Goal: Task Accomplishment & Management: Manage account settings

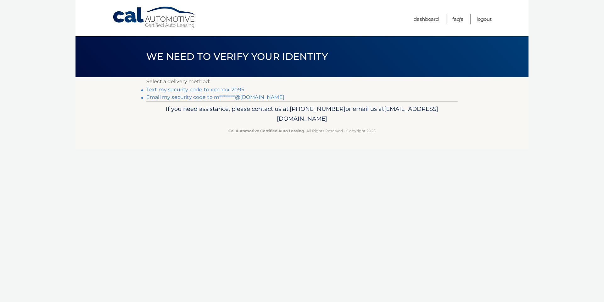
click at [236, 89] on link "Text my security code to xxx-xxx-2095" at bounding box center [195, 89] width 98 height 6
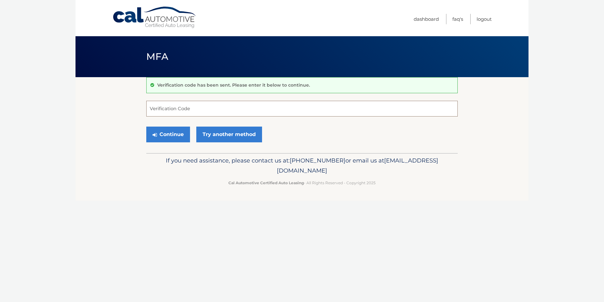
click at [246, 104] on input "Verification Code" at bounding box center [301, 109] width 311 height 16
type input "989584"
click at [174, 138] on button "Continue" at bounding box center [168, 134] width 44 height 16
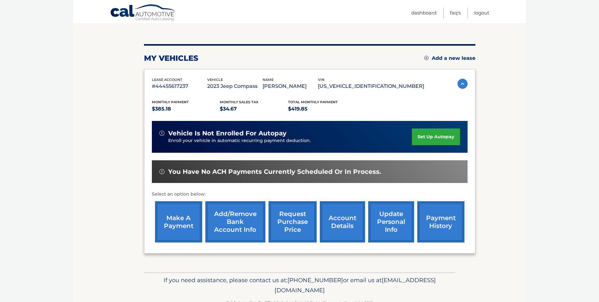
scroll to position [63, 0]
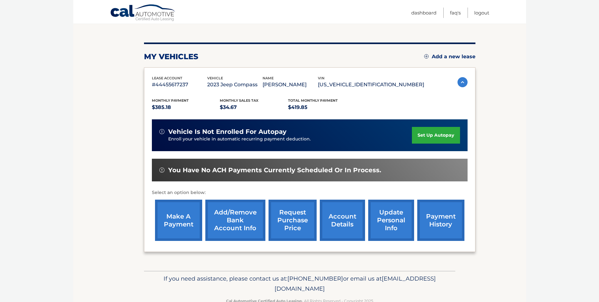
click at [178, 217] on link "make a payment" at bounding box center [178, 219] width 47 height 41
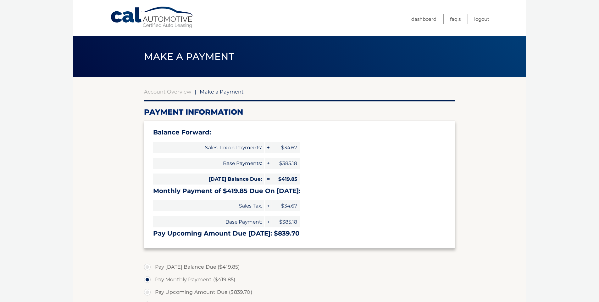
select select "YThmY2Y2Y2UtOGRmYy00MTEyLThmNDAtYTBjZjk3YzVlNGQ2"
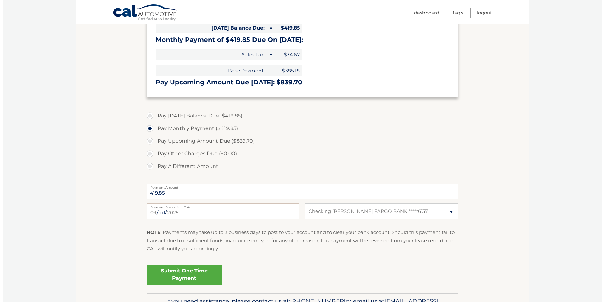
scroll to position [157, 0]
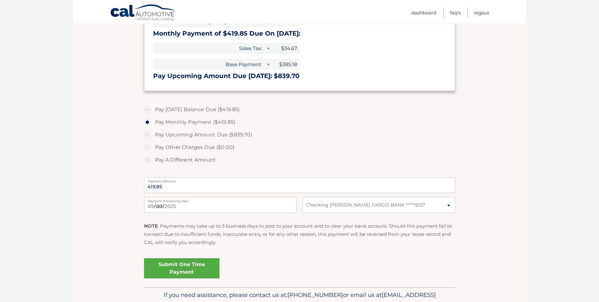
click at [191, 265] on link "Submit One Time Payment" at bounding box center [181, 268] width 75 height 20
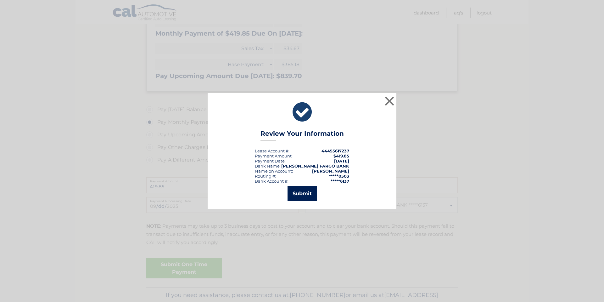
click at [308, 194] on button "Submit" at bounding box center [301, 193] width 29 height 15
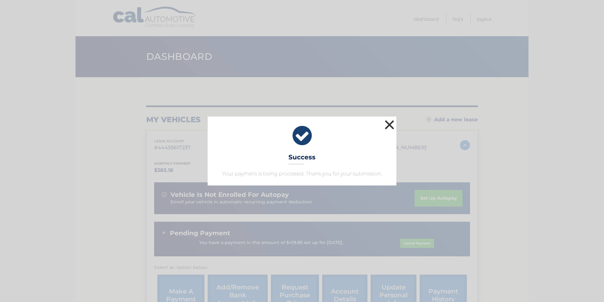
click at [390, 122] on button "×" at bounding box center [389, 124] width 13 height 13
